Goal: Transaction & Acquisition: Purchase product/service

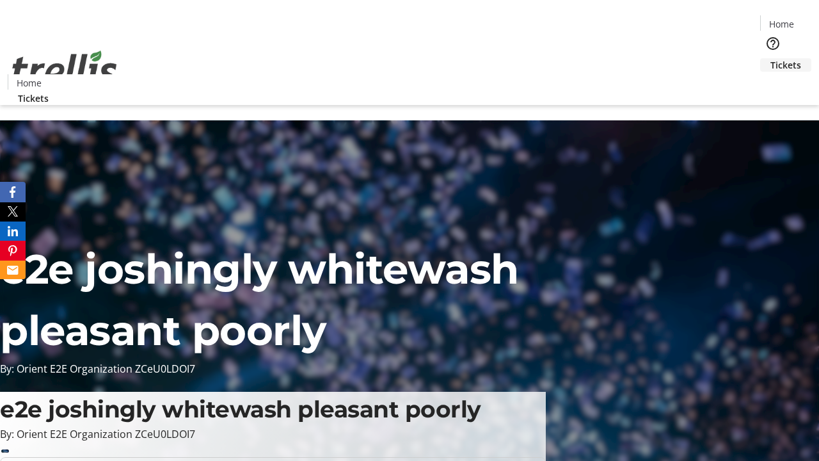
click at [771, 58] on span "Tickets" at bounding box center [786, 64] width 31 height 13
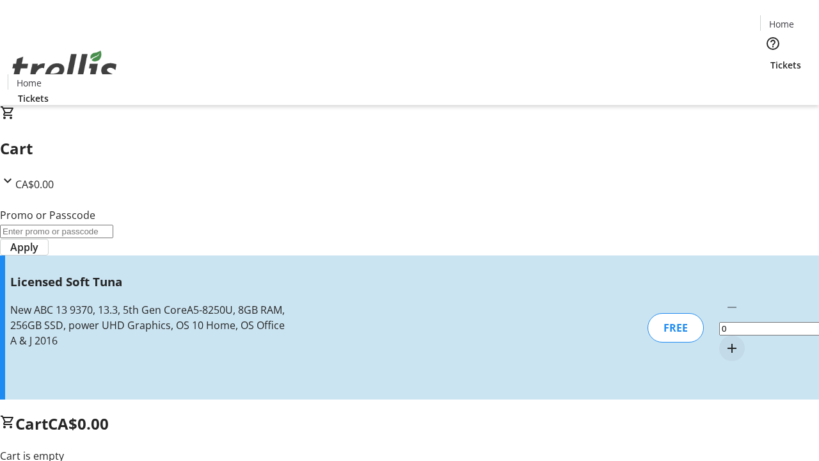
click at [725, 341] on mat-icon "Increment by one" at bounding box center [732, 348] width 15 height 15
type input "1"
